Goal: Information Seeking & Learning: Learn about a topic

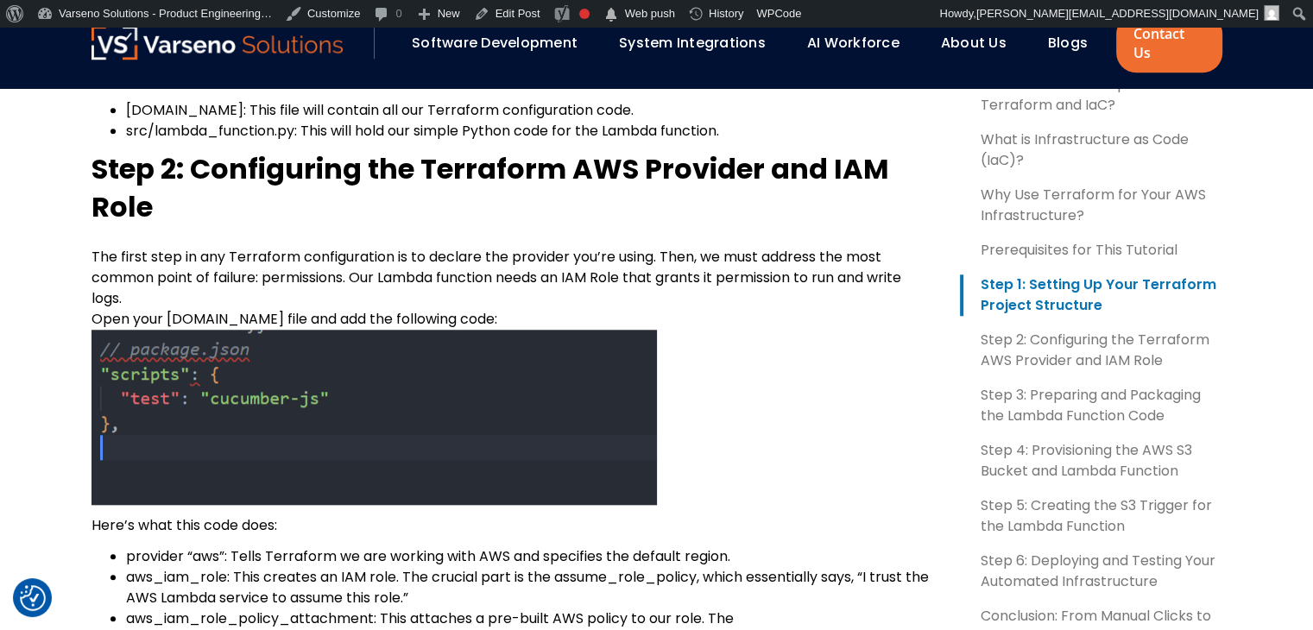
scroll to position [1590, 0]
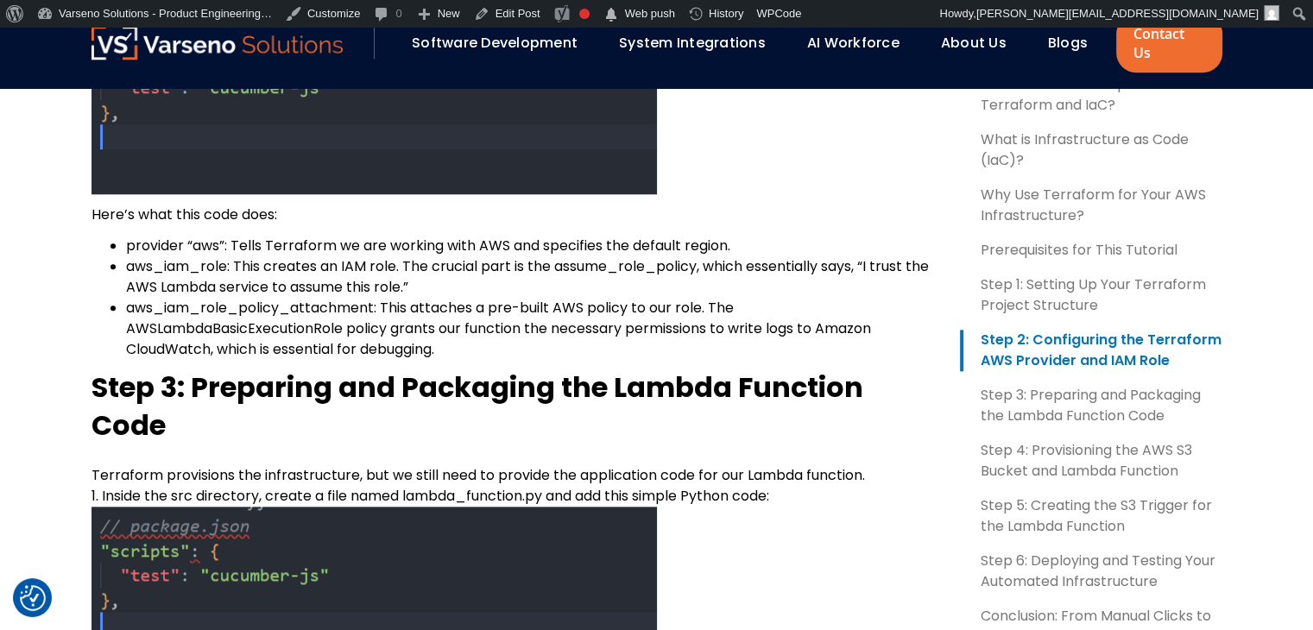
scroll to position [1901, 0]
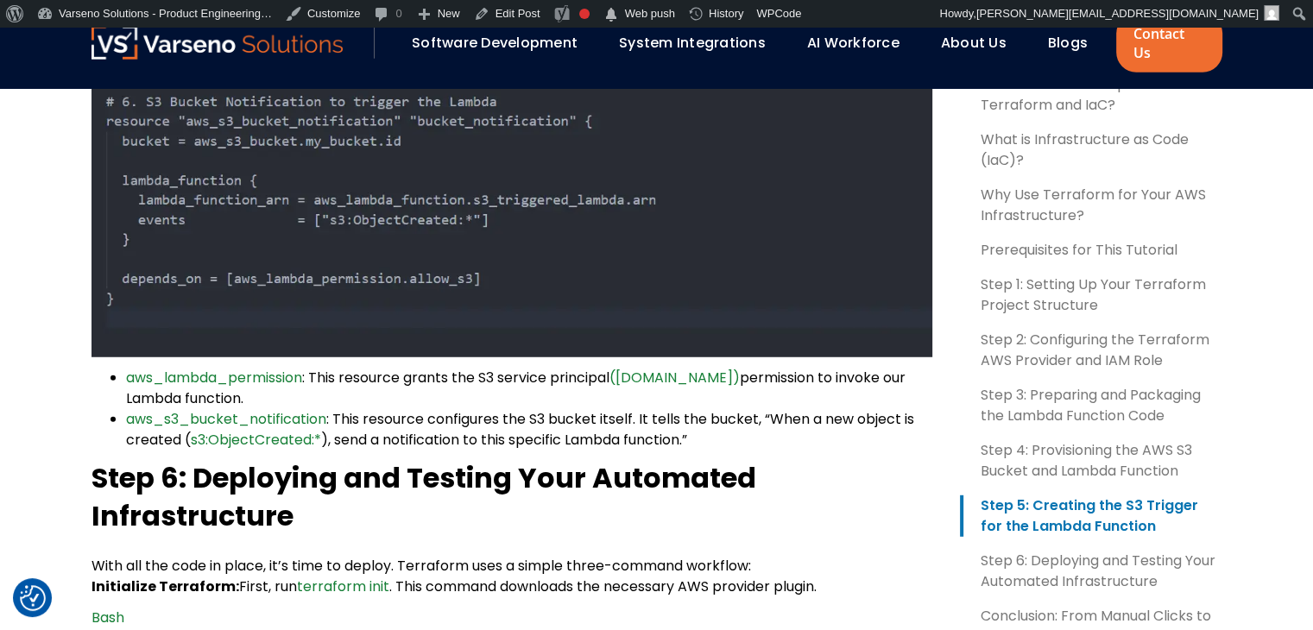
scroll to position [4371, 0]
